Goal: Information Seeking & Learning: Learn about a topic

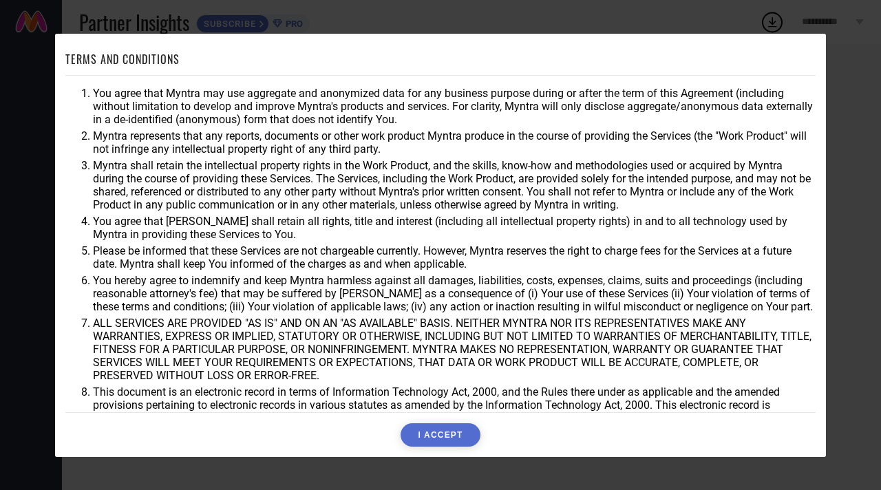
scroll to position [23, 0]
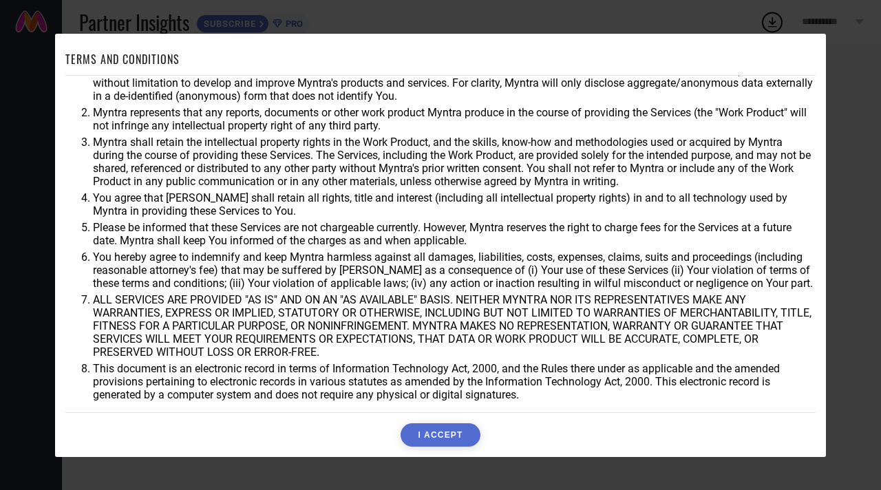
click at [445, 434] on button "I ACCEPT" at bounding box center [440, 434] width 79 height 23
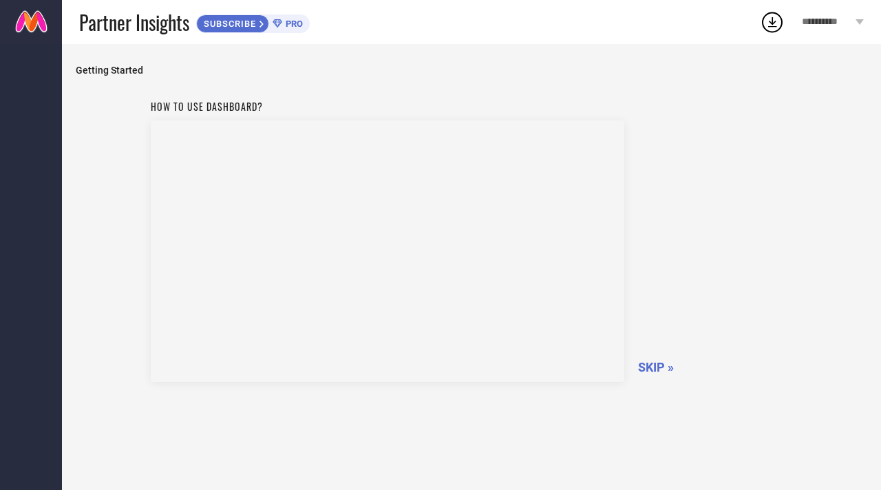
click at [661, 366] on span "SKIP »" at bounding box center [656, 367] width 36 height 14
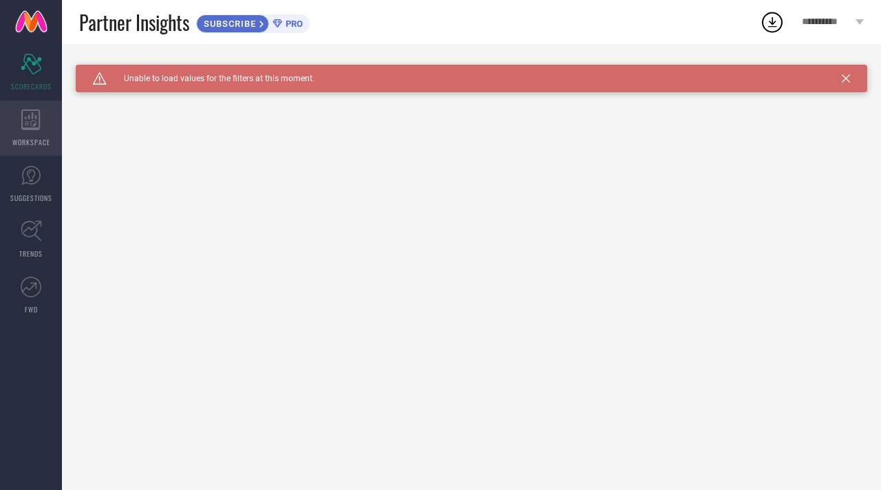
click at [33, 134] on div "WORKSPACE" at bounding box center [31, 128] width 62 height 55
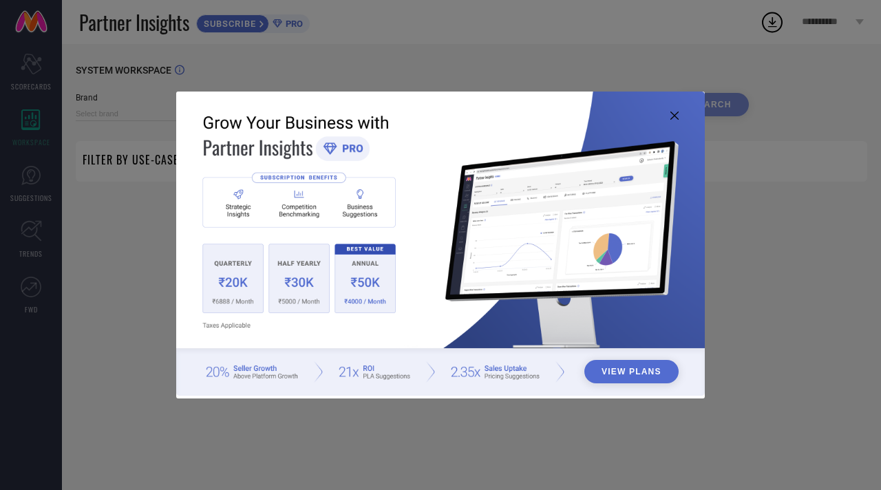
type input "1 STOP FASHION"
type input "All"
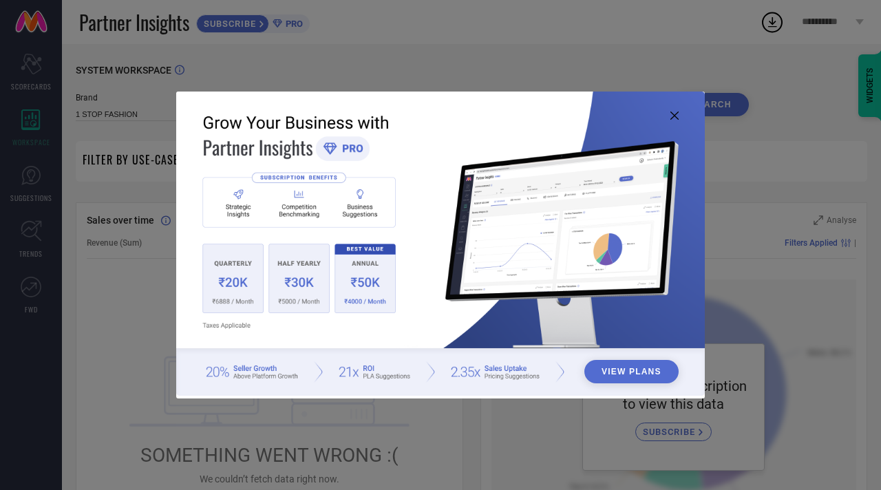
click at [680, 122] on img at bounding box center [440, 244] width 529 height 304
click at [675, 116] on icon at bounding box center [675, 116] width 8 height 8
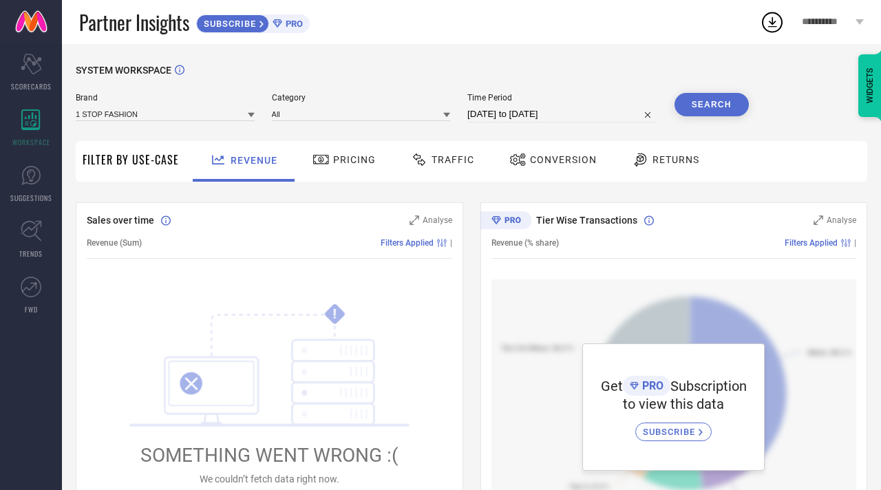
click at [660, 160] on span "Returns" at bounding box center [676, 159] width 47 height 11
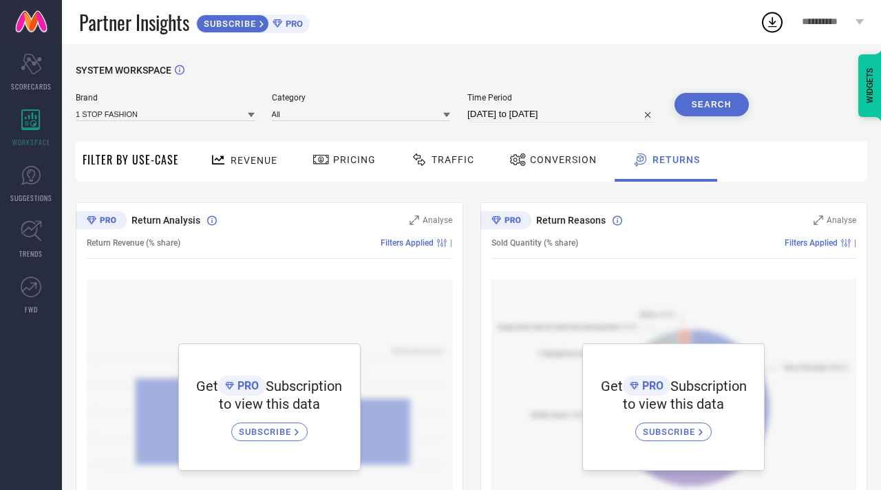
click at [321, 167] on icon at bounding box center [321, 159] width 17 height 17
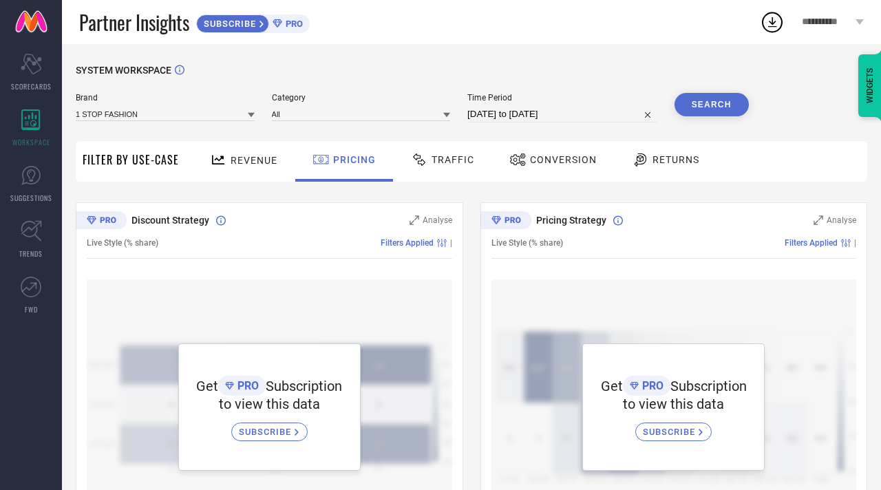
click at [446, 164] on span "Traffic" at bounding box center [453, 159] width 43 height 11
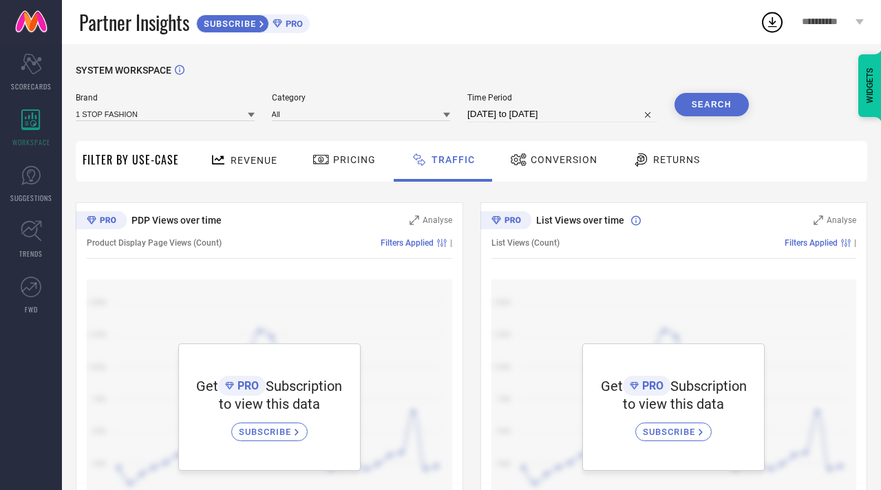
click at [443, 164] on span "Traffic" at bounding box center [453, 159] width 43 height 11
click at [578, 161] on span "Conversion" at bounding box center [564, 159] width 67 height 11
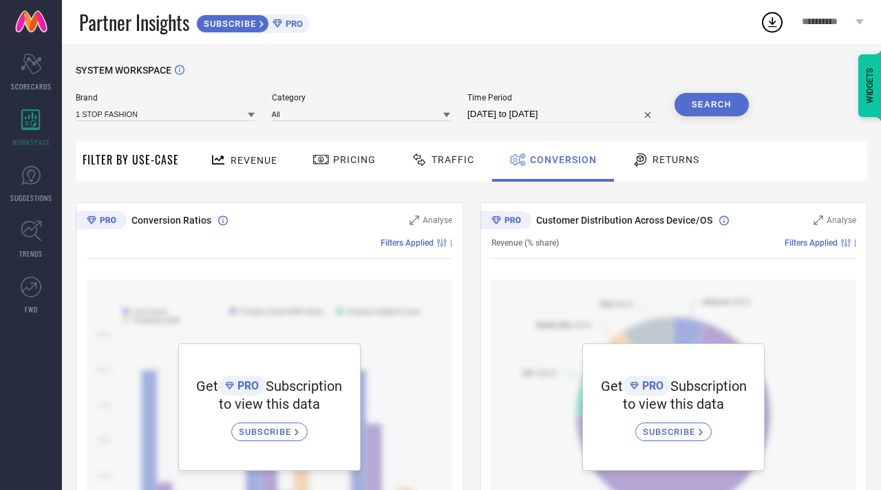
click at [648, 167] on div at bounding box center [642, 159] width 21 height 17
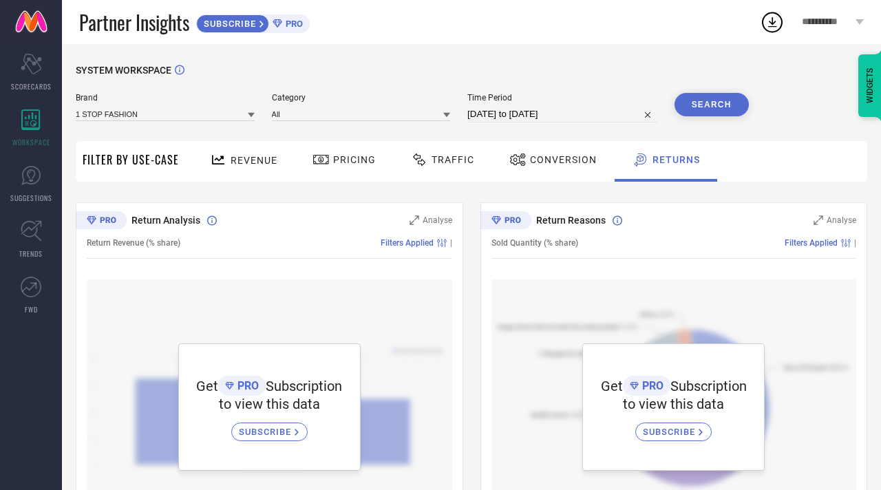
click at [234, 167] on div "Revenue" at bounding box center [244, 160] width 74 height 24
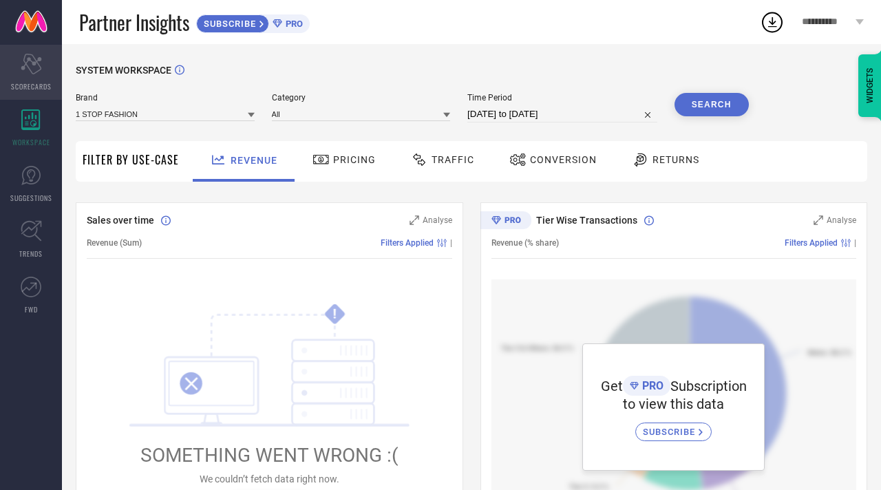
click at [30, 81] on span "SCORECARDS" at bounding box center [31, 86] width 41 height 10
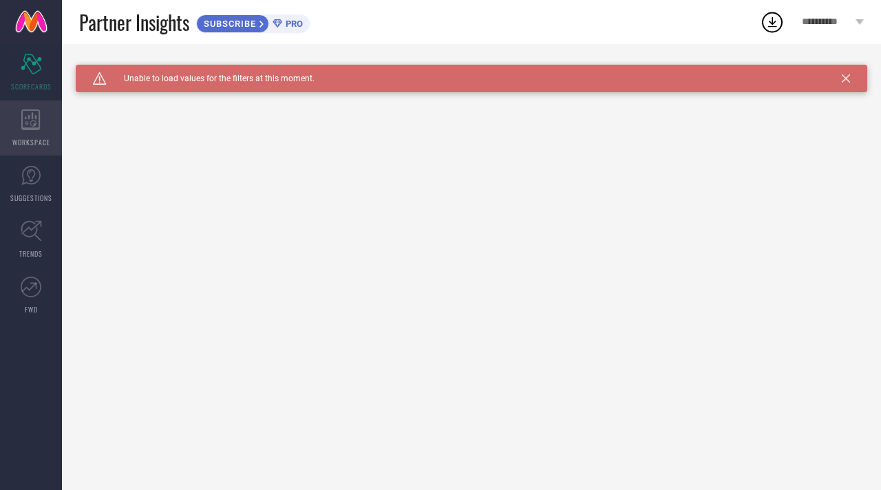
click at [33, 116] on icon at bounding box center [30, 119] width 19 height 21
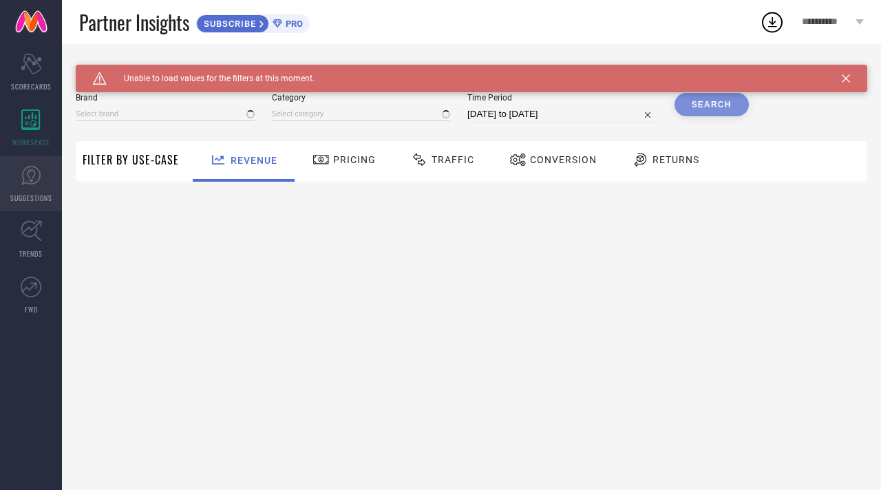
type input "1 STOP FASHION"
type input "All"
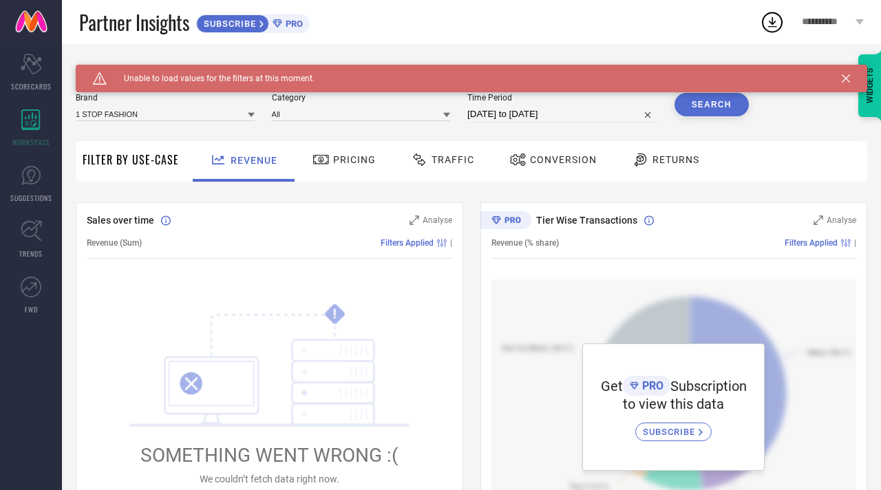
click at [71, 291] on div "Caution Created with Sketch. Unable to load values for the filters at this mome…" at bounding box center [471, 486] width 819 height 885
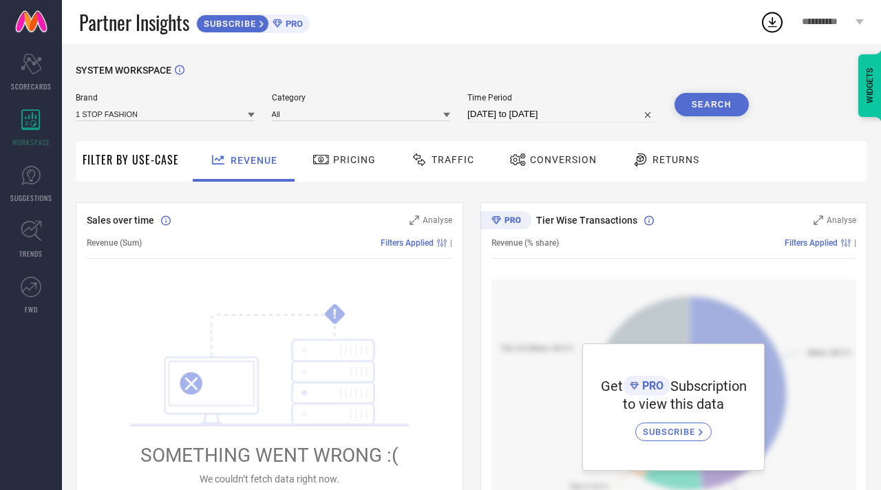
click at [846, 80] on div "SYSTEM WORKSPACE" at bounding box center [472, 79] width 792 height 28
click at [35, 63] on icon at bounding box center [31, 64] width 21 height 21
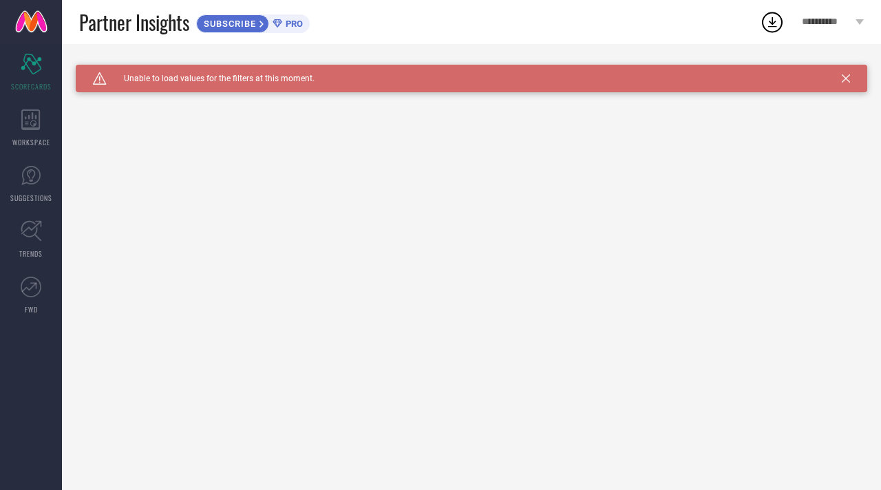
click at [848, 78] on icon at bounding box center [846, 78] width 8 height 8
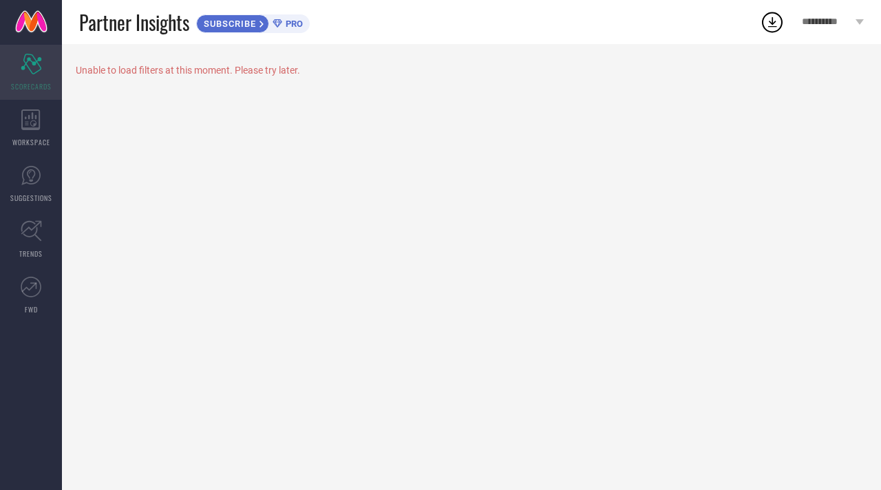
click at [39, 54] on icon "Scorecard" at bounding box center [31, 64] width 21 height 21
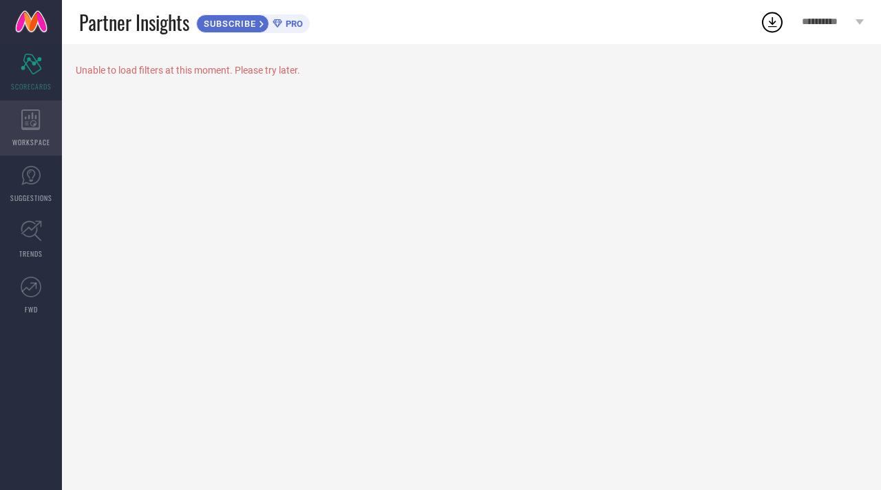
click at [29, 139] on span "WORKSPACE" at bounding box center [31, 142] width 38 height 10
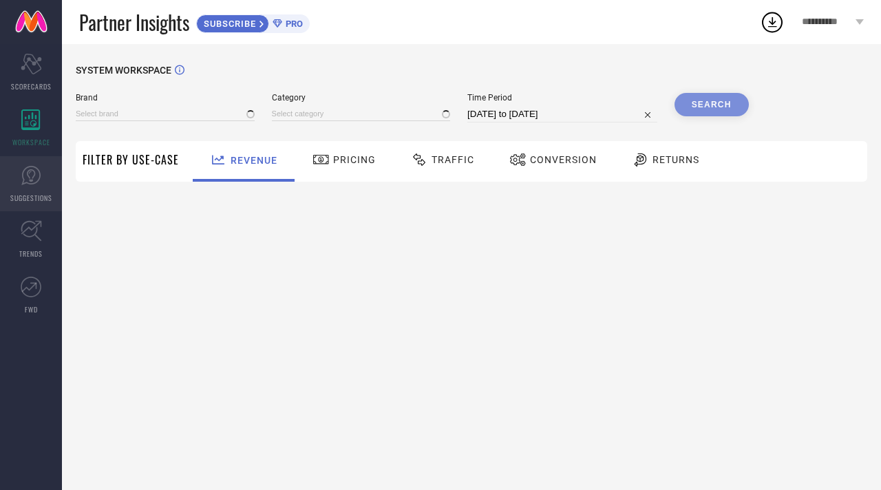
click at [45, 205] on link "SUGGESTIONS" at bounding box center [31, 183] width 62 height 55
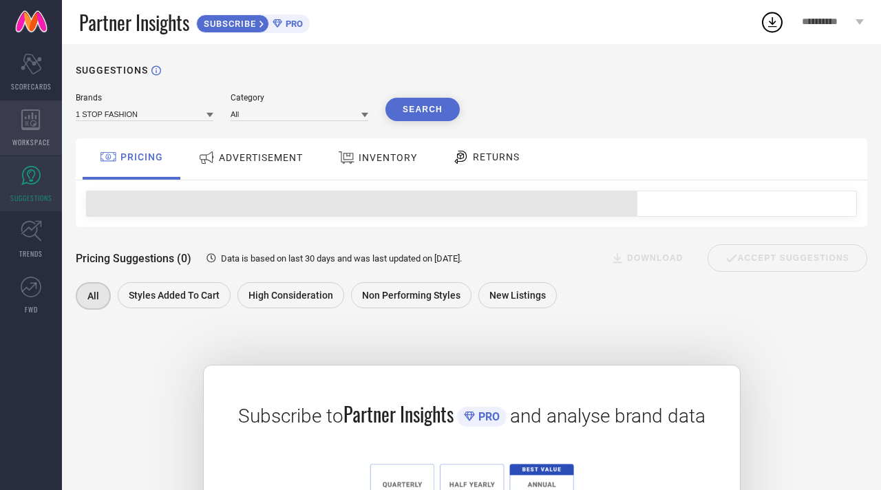
click at [33, 112] on icon at bounding box center [30, 119] width 19 height 21
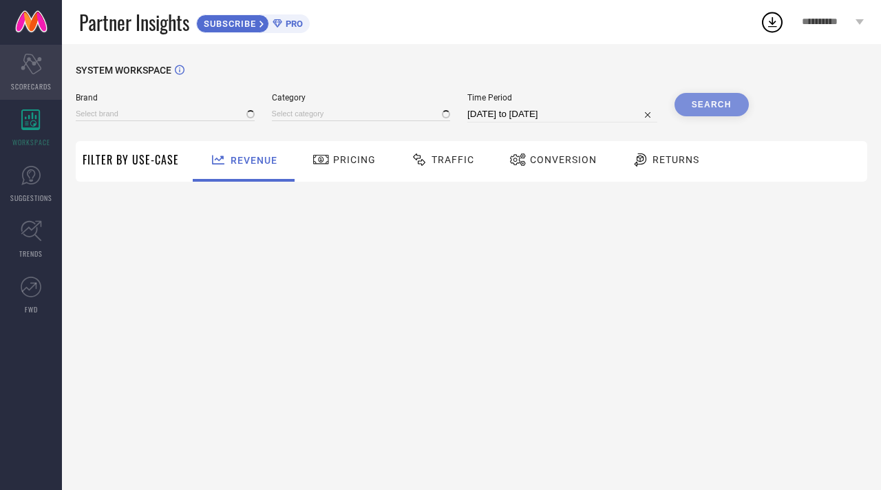
click at [33, 56] on icon at bounding box center [31, 64] width 21 height 21
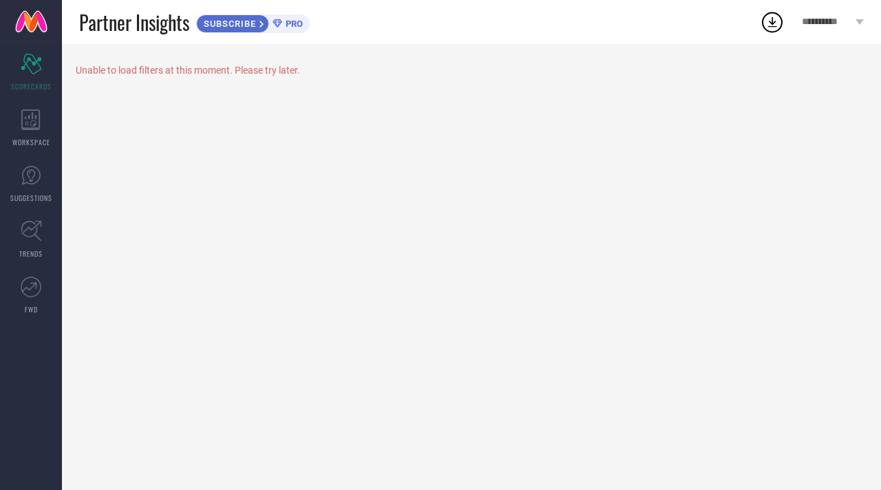
click at [257, 26] on span "SUBSCRIBE" at bounding box center [228, 24] width 63 height 10
click at [33, 306] on span "FWD" at bounding box center [31, 309] width 13 height 10
